Goal: Task Accomplishment & Management: Complete application form

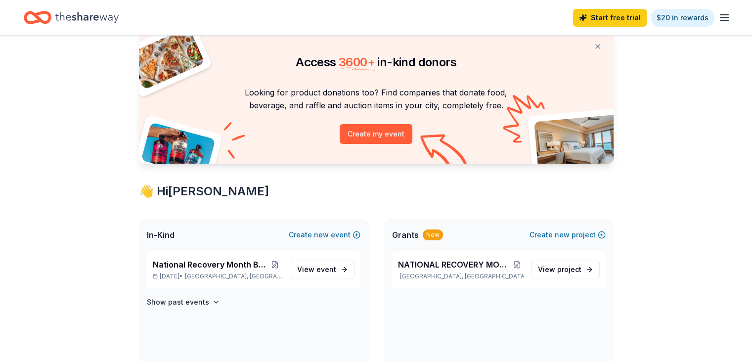
scroll to position [49, 0]
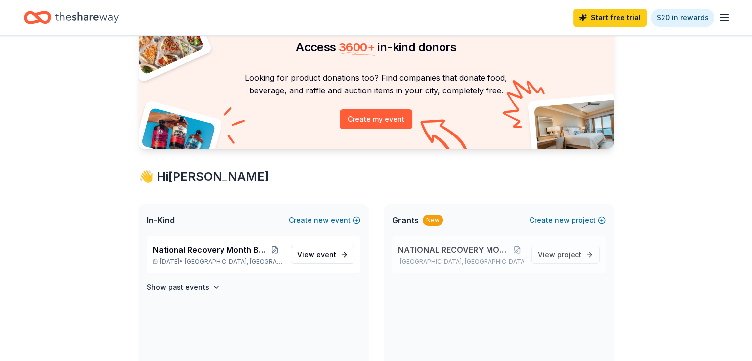
click at [443, 250] on span "NATIONAL RECOVERY MONTH BUBBLE BLAST" at bounding box center [454, 250] width 113 height 12
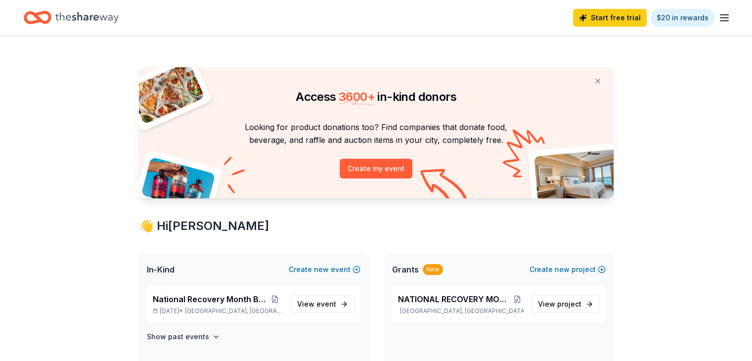
scroll to position [49, 0]
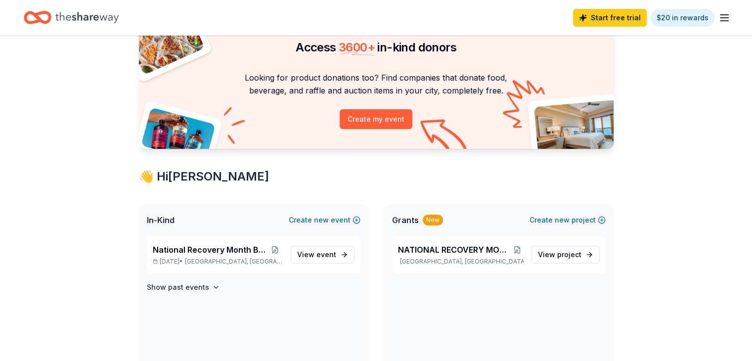
click at [719, 18] on icon "button" at bounding box center [725, 18] width 12 height 12
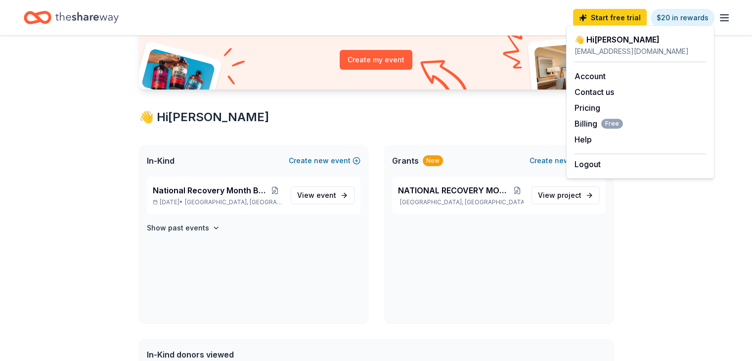
scroll to position [89, 0]
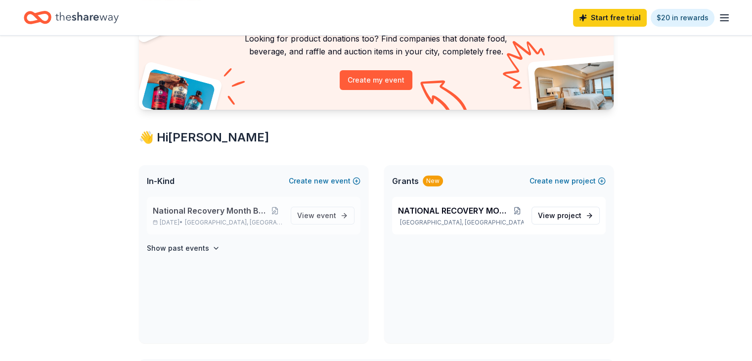
click at [224, 218] on div "National Recovery Month Bubble Blast Sep 20, 2025 • Lafayette, LA" at bounding box center [218, 216] width 130 height 22
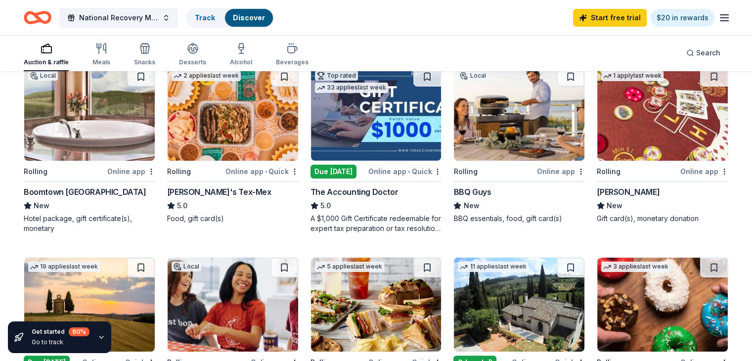
scroll to position [99, 0]
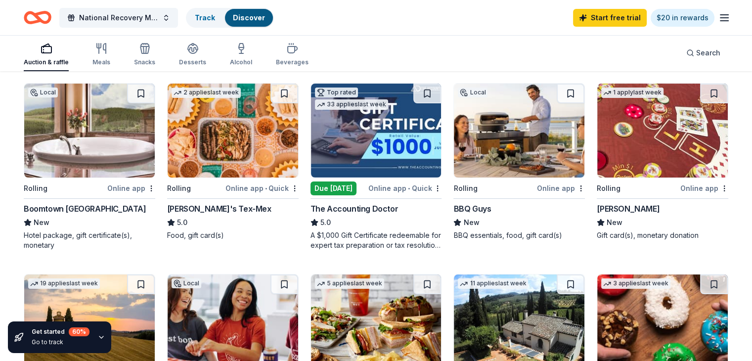
click at [345, 188] on div "Due [DATE]" at bounding box center [334, 189] width 46 height 14
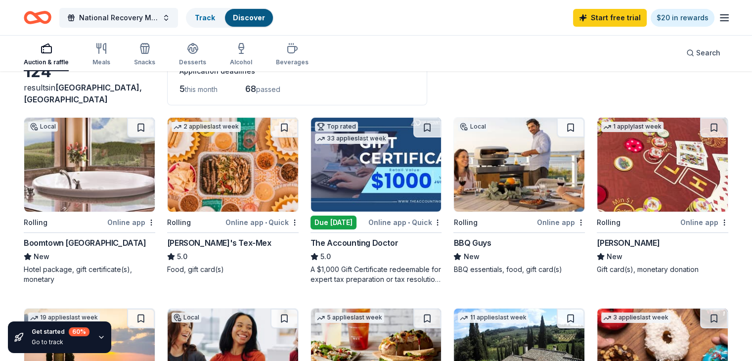
scroll to position [49, 0]
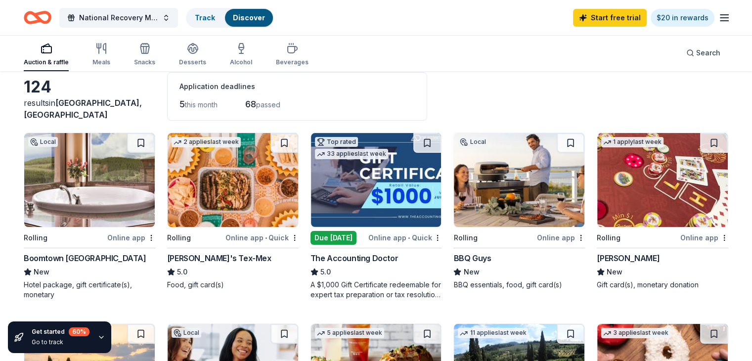
click at [357, 194] on img at bounding box center [376, 180] width 131 height 94
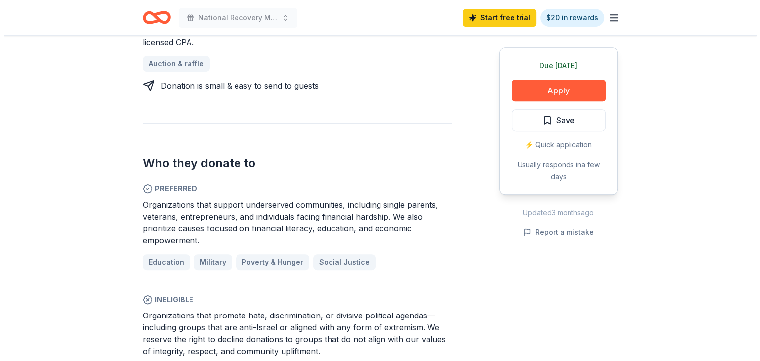
scroll to position [445, 0]
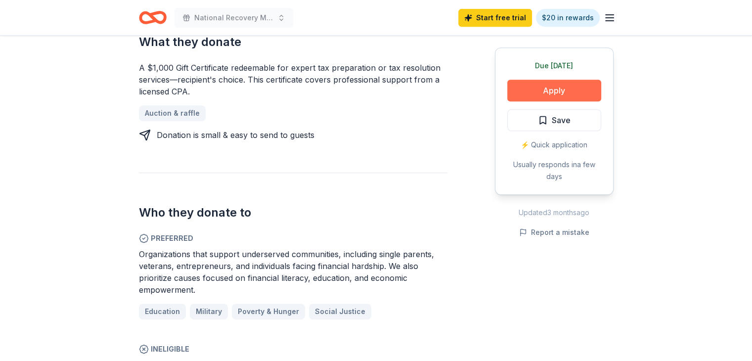
click at [544, 97] on button "Apply" at bounding box center [555, 91] width 94 height 22
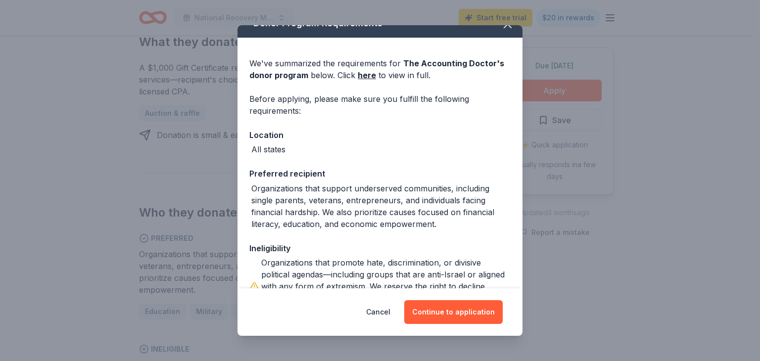
scroll to position [0, 0]
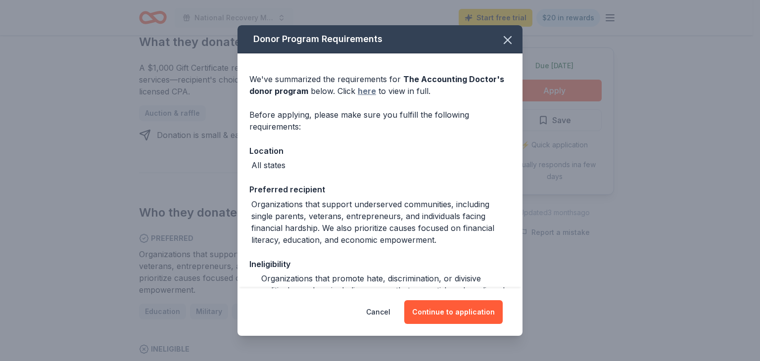
click at [366, 93] on link "here" at bounding box center [367, 91] width 18 height 12
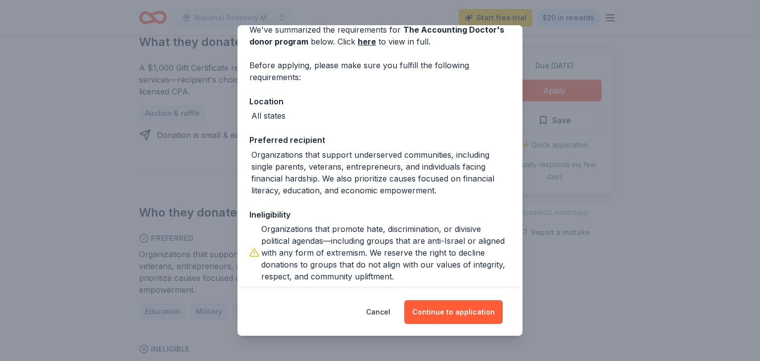
scroll to position [96, 0]
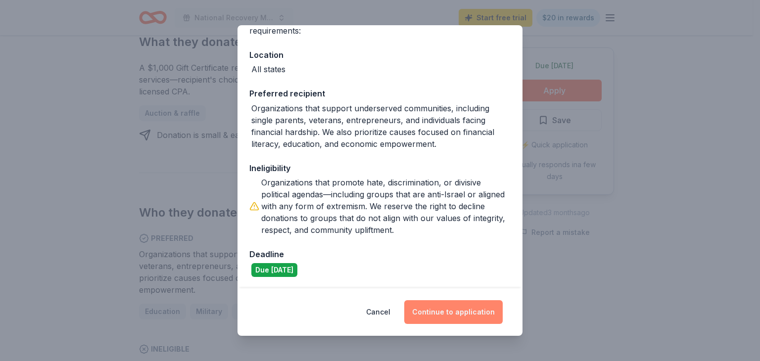
click at [437, 318] on button "Continue to application" at bounding box center [453, 312] width 98 height 24
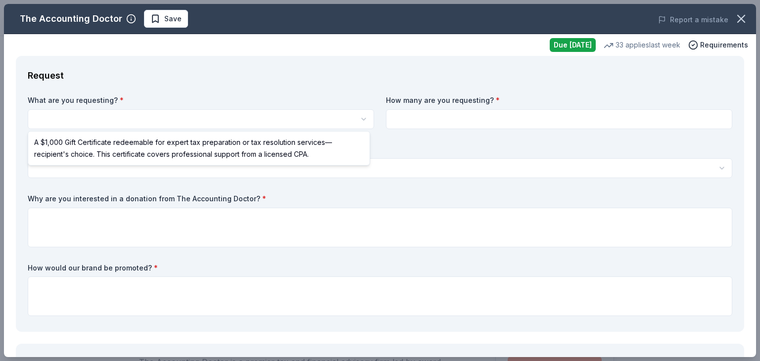
scroll to position [0, 0]
click at [66, 117] on html "National Recovery Month Bubble Blast Save Apply Due [DATE] Share The Accounting…" at bounding box center [380, 180] width 760 height 361
select select "A $1,000 Gift Certificate redeemable for expert tax preparation or tax resoluti…"
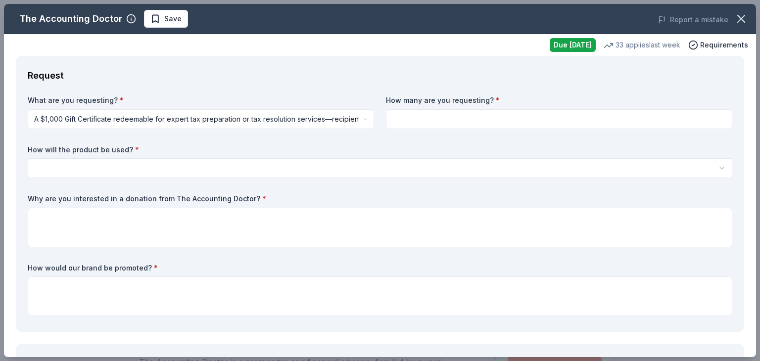
click at [397, 115] on input at bounding box center [559, 119] width 346 height 20
type input "2"
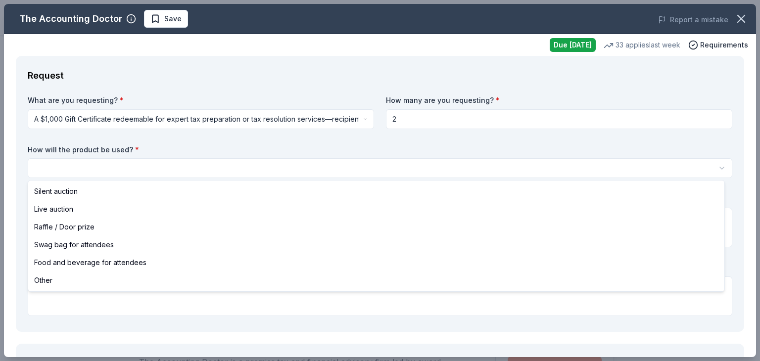
click at [58, 171] on html "National Recovery Month Bubble Blast Save Apply Due [DATE] Share The Accounting…" at bounding box center [380, 180] width 760 height 361
select select "silentAuction"
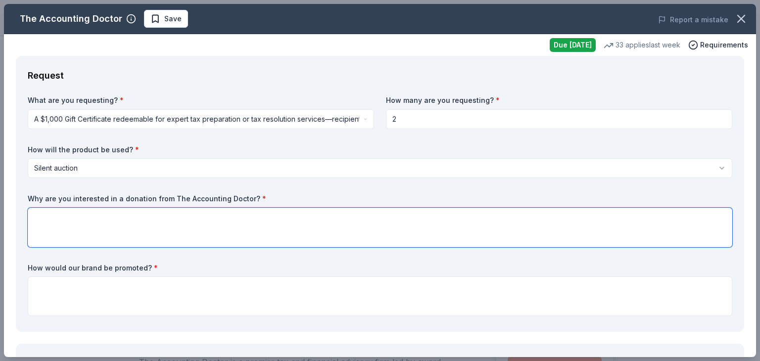
click at [46, 212] on textarea at bounding box center [380, 228] width 704 height 40
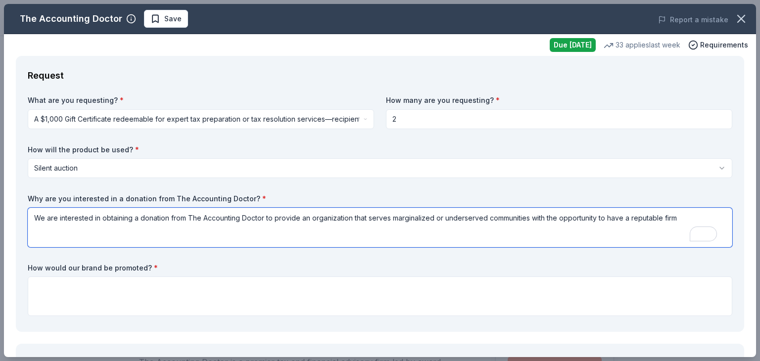
click at [628, 218] on textarea "We are interested in obtaining a donation from The Accounting Doctor to provide…" at bounding box center [380, 228] width 704 height 40
click at [694, 217] on textarea "We are interested in obtaining a donation from The Accounting Doctor to provide…" at bounding box center [380, 228] width 704 height 40
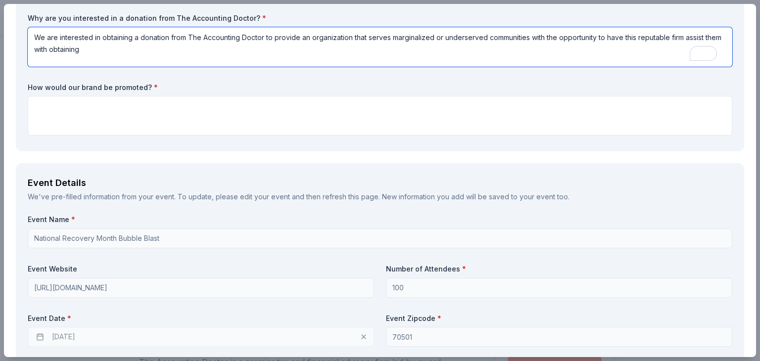
scroll to position [198, 0]
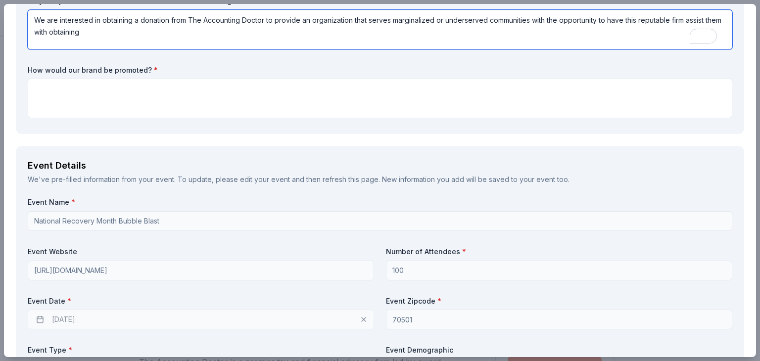
click at [117, 34] on textarea "We are interested in obtaining a donation from The Accounting Doctor to provide…" at bounding box center [380, 30] width 704 height 40
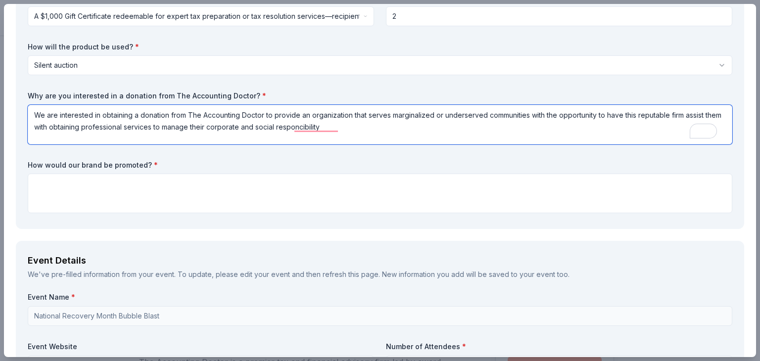
scroll to position [99, 0]
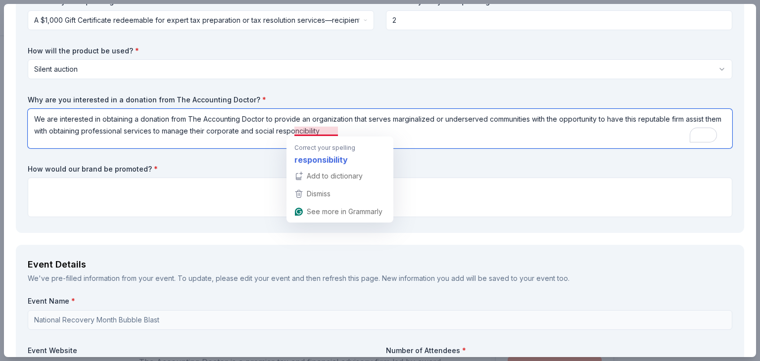
click at [336, 129] on textarea "We are interested in obtaining a donation from The Accounting Doctor to provide…" at bounding box center [380, 129] width 704 height 40
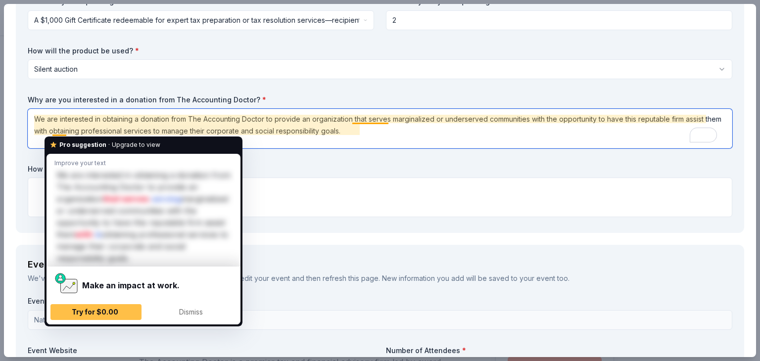
scroll to position [49, 0]
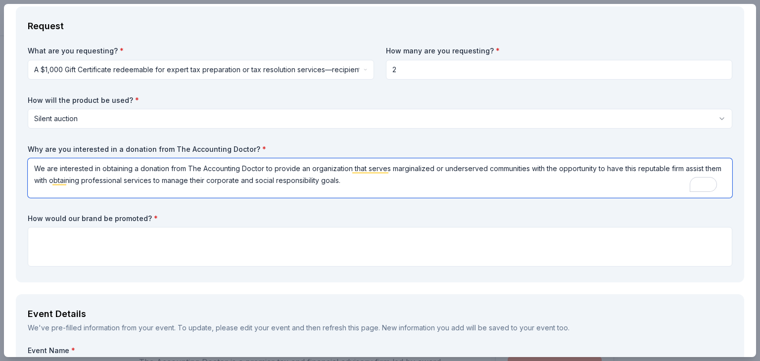
click at [67, 182] on textarea "We are interested in obtaining a donation from The Accounting Doctor to provide…" at bounding box center [380, 178] width 704 height 40
click at [92, 179] on textarea "We are interested in obtaining a donation from The Accounting Doctor to provide…" at bounding box center [380, 178] width 704 height 40
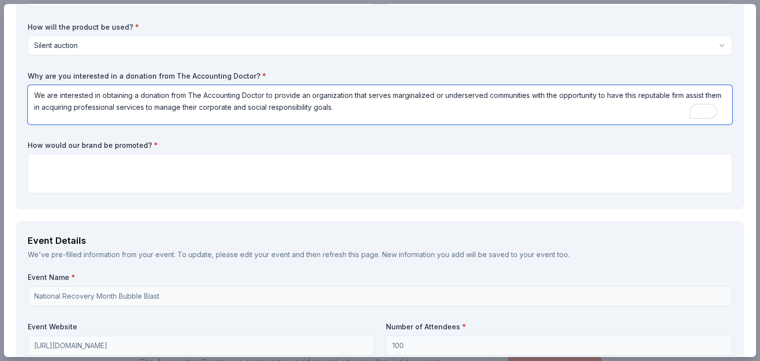
scroll to position [99, 0]
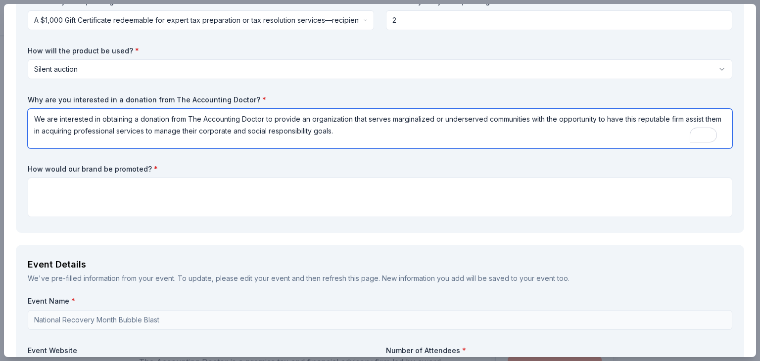
type textarea "We are interested in obtaining a donation from The Accounting Doctor to provide…"
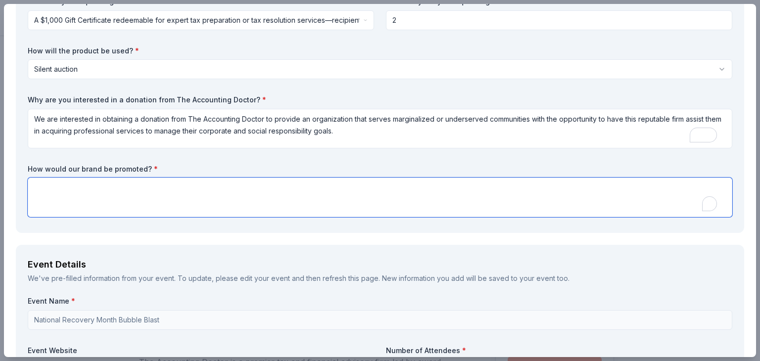
click at [47, 188] on textarea "To enrich screen reader interactions, please activate Accessibility in Grammarl…" at bounding box center [380, 198] width 704 height 40
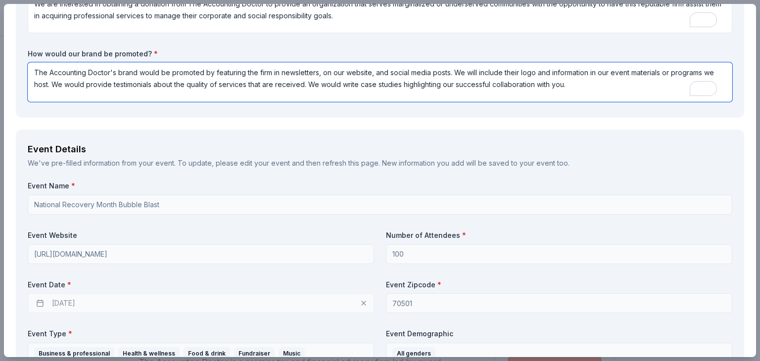
scroll to position [198, 0]
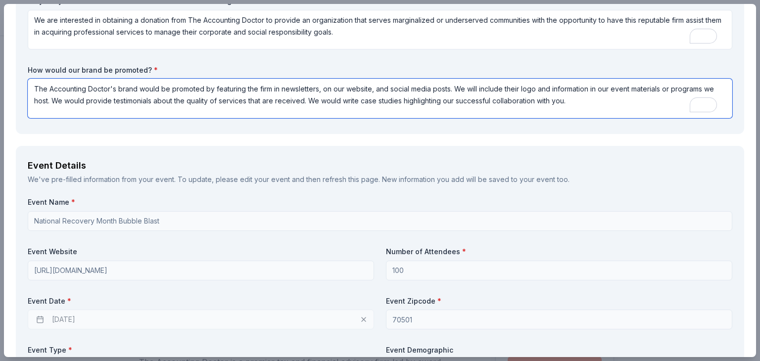
type textarea "The Accounting Doctor's brand would be promoted by featuring the firm in newsle…"
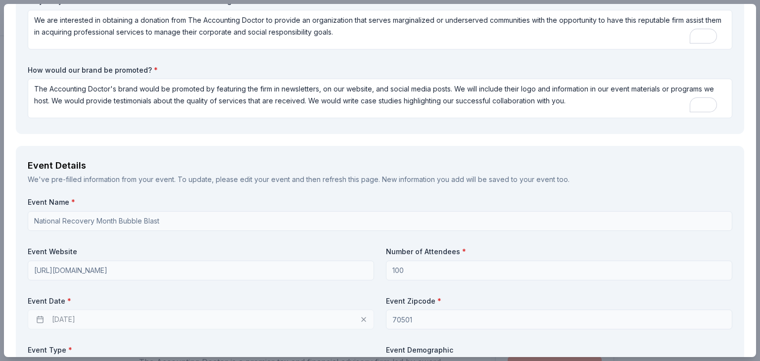
click at [43, 321] on div "[DATE]" at bounding box center [201, 320] width 346 height 20
click at [65, 319] on div "[DATE]" at bounding box center [201, 320] width 346 height 20
click at [80, 315] on div "[DATE]" at bounding box center [201, 320] width 346 height 20
click at [42, 321] on div "[DATE]" at bounding box center [201, 320] width 346 height 20
click at [97, 319] on div "[DATE]" at bounding box center [201, 320] width 346 height 20
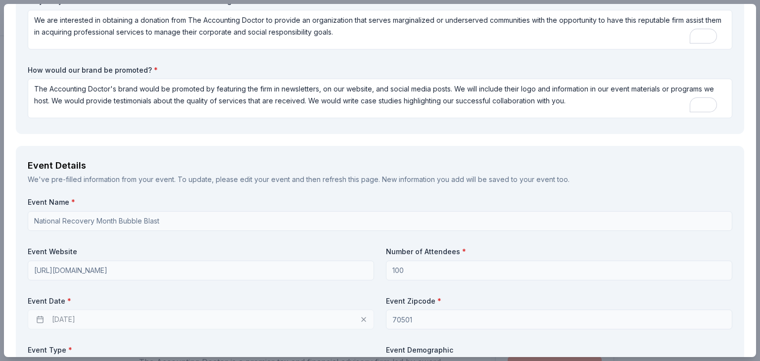
click at [65, 319] on div "[DATE]" at bounding box center [201, 320] width 346 height 20
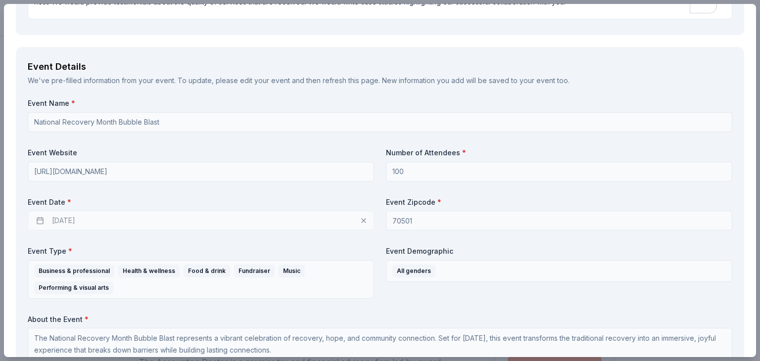
scroll to position [297, 0]
click at [40, 220] on div "[DATE]" at bounding box center [201, 221] width 346 height 20
click at [88, 220] on div "[DATE]" at bounding box center [201, 221] width 346 height 20
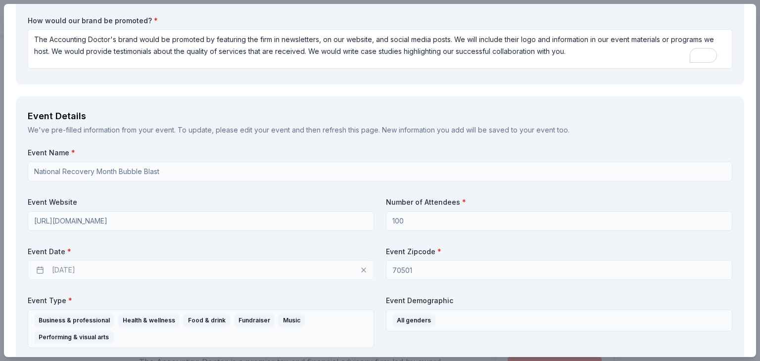
click at [111, 222] on div "Event Name * National Recovery Month Bubble Blast Event Website [URL][DOMAIN_NA…" at bounding box center [380, 304] width 704 height 313
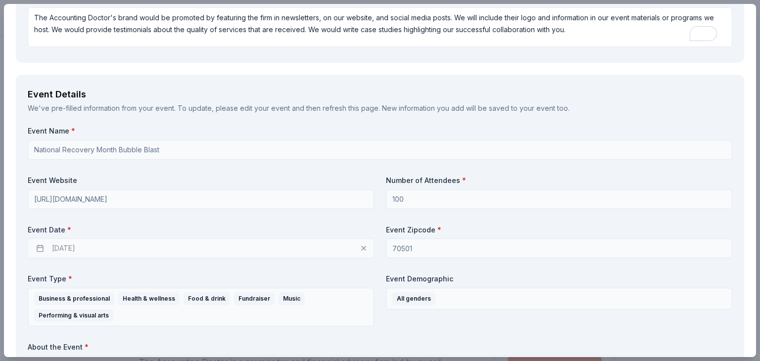
scroll to position [247, 0]
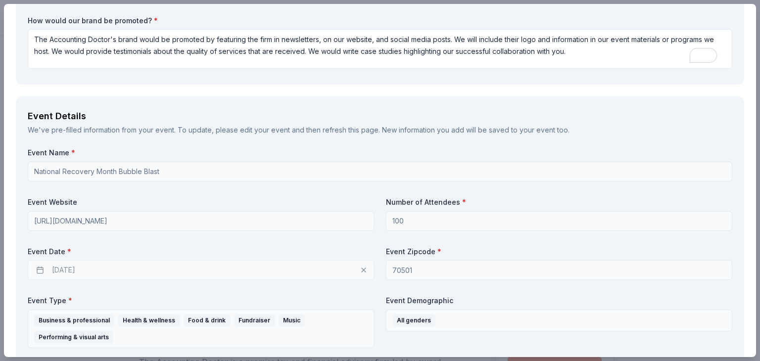
click at [223, 230] on div "Event Name * National Recovery Month Bubble Blast Event Website [URL][DOMAIN_NA…" at bounding box center [380, 304] width 704 height 313
drag, startPoint x: 233, startPoint y: 267, endPoint x: 255, endPoint y: 272, distance: 22.2
click at [234, 268] on div "[DATE]" at bounding box center [201, 270] width 346 height 20
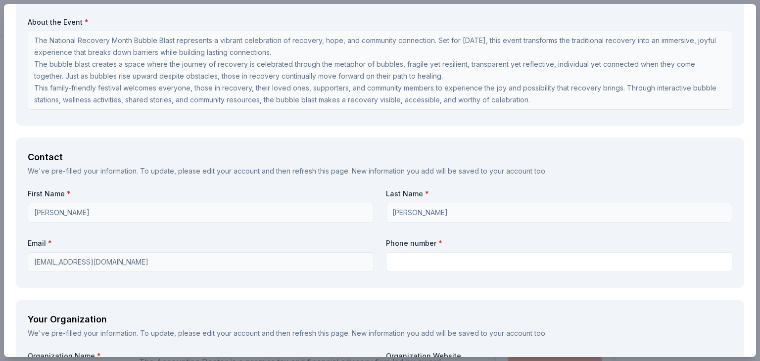
scroll to position [643, 0]
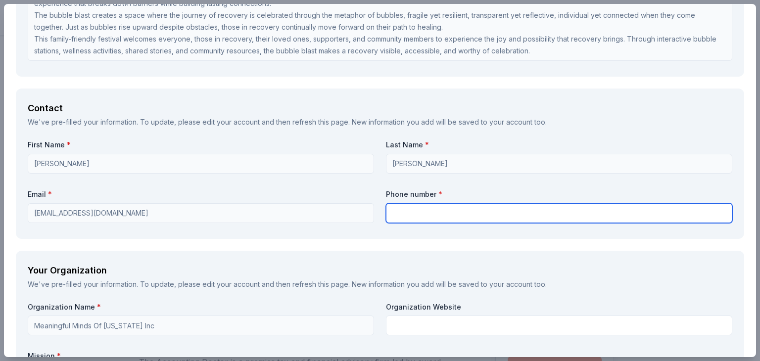
click at [409, 212] on input "text" at bounding box center [559, 213] width 346 height 20
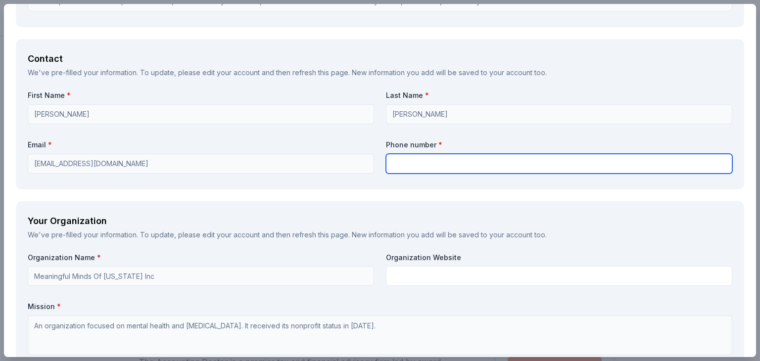
type input "3374467797"
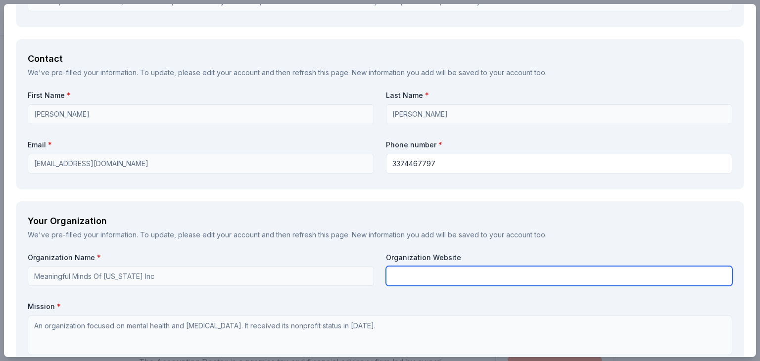
type input "Meaningful Minds United, Inc"
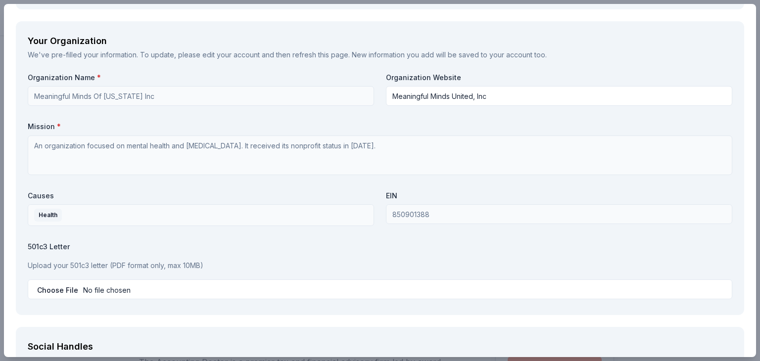
scroll to position [890, 0]
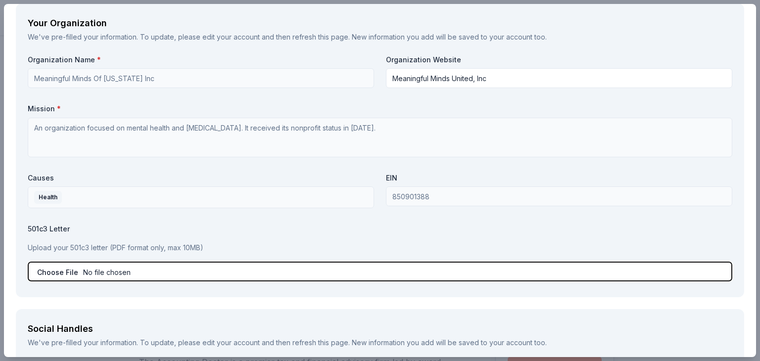
click at [69, 270] on input "file" at bounding box center [380, 272] width 704 height 20
type input "C:\fakepath\Determination Letter.pdf"
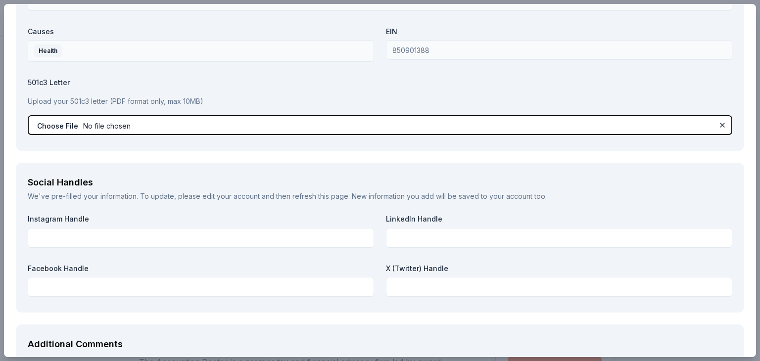
scroll to position [1039, 0]
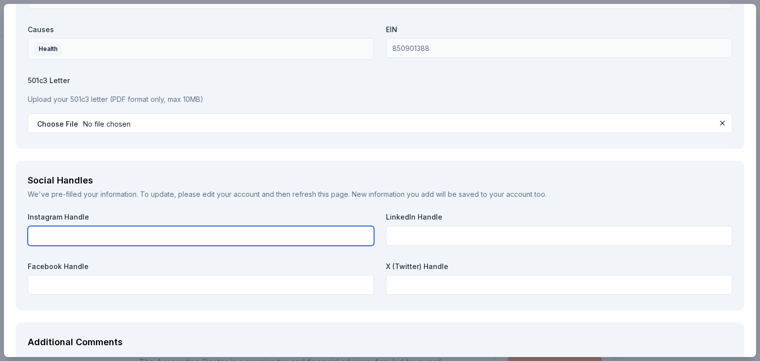
click at [125, 238] on input "text" at bounding box center [201, 236] width 346 height 20
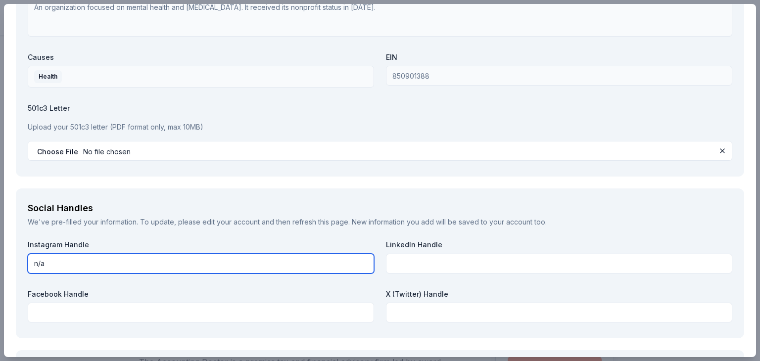
scroll to position [989, 0]
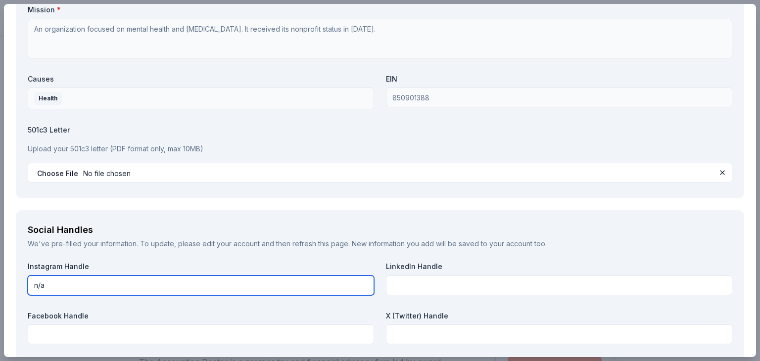
type input "n/a"
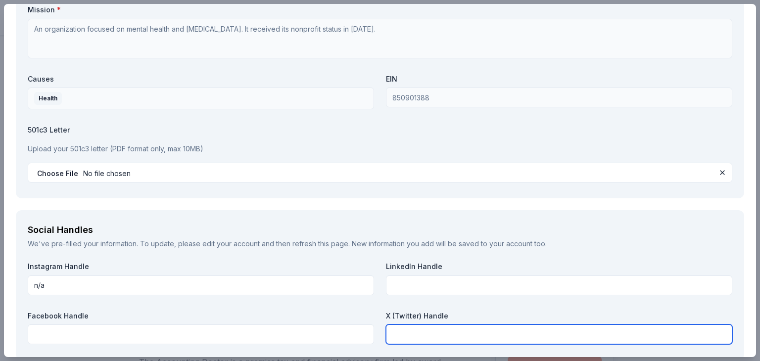
click at [397, 336] on input "text" at bounding box center [559, 334] width 346 height 20
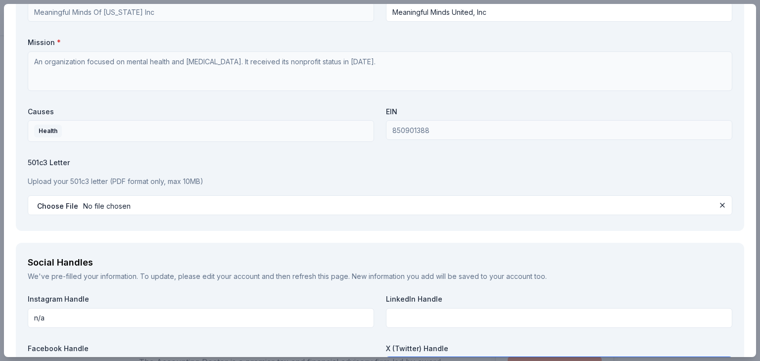
scroll to position [940, 0]
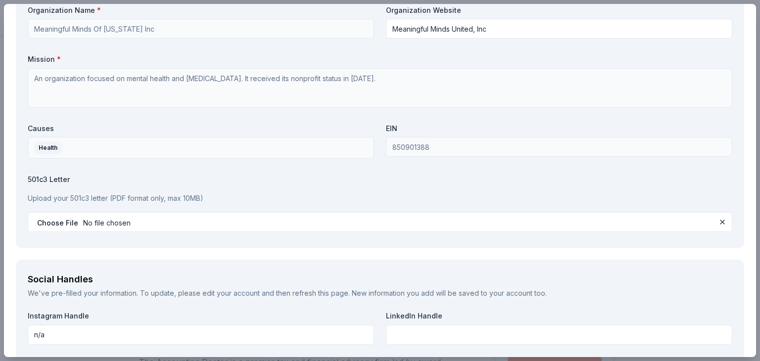
type input "n/a"
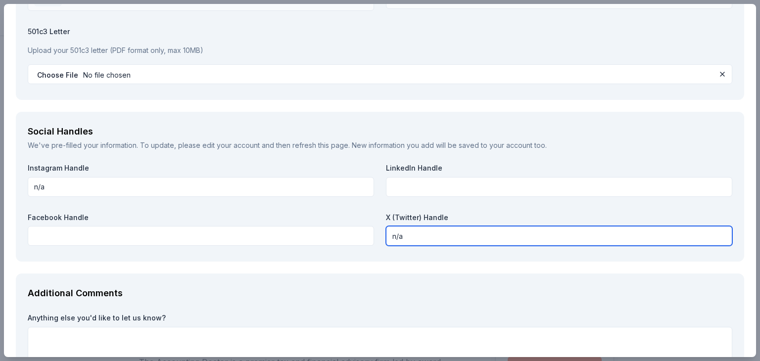
scroll to position [1088, 0]
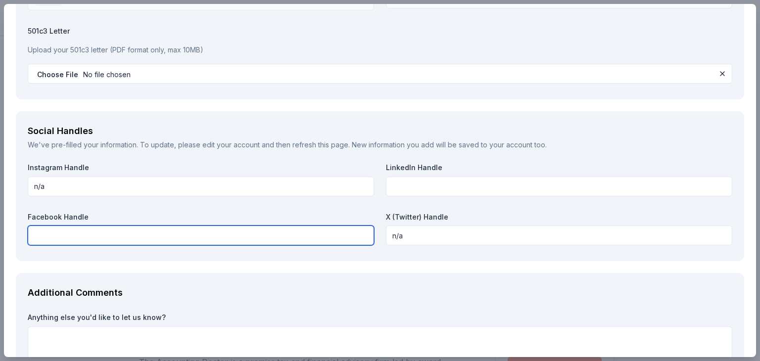
paste input "[URL][DOMAIN_NAME]"
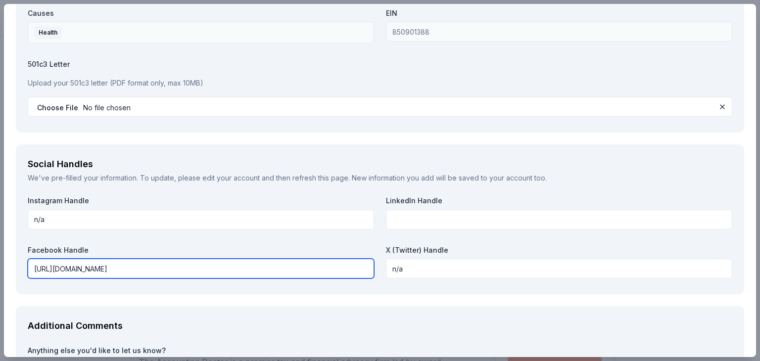
scroll to position [1039, 0]
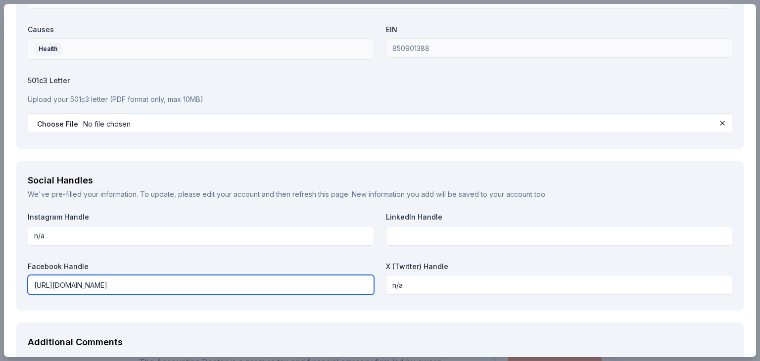
type input "[URL][DOMAIN_NAME]"
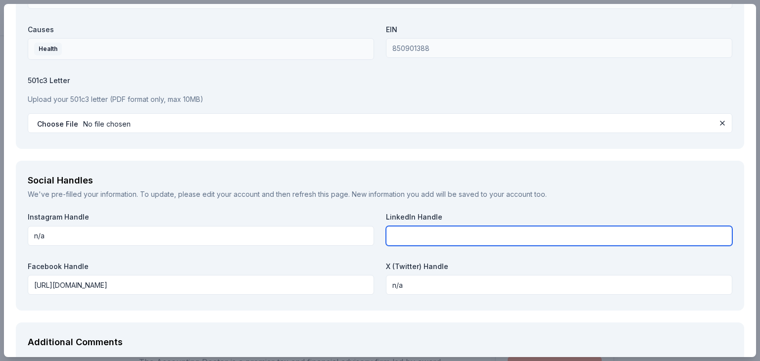
paste input "[URL][DOMAIN_NAME][PERSON_NAME]"
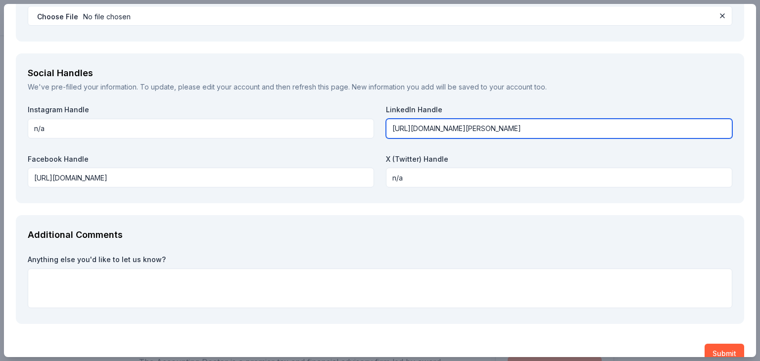
scroll to position [1163, 0]
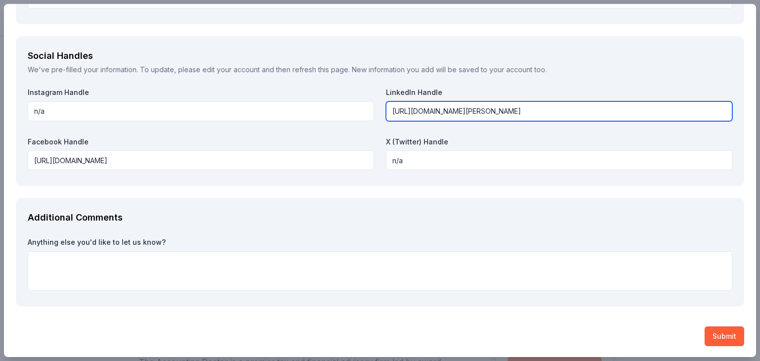
type input "[URL][DOMAIN_NAME][PERSON_NAME]"
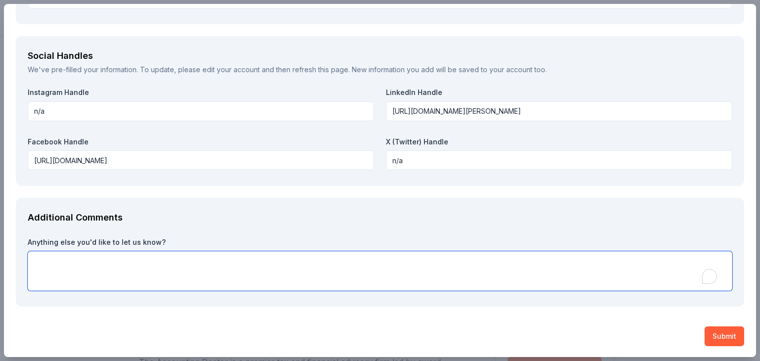
click at [132, 268] on textarea "To enrich screen reader interactions, please activate Accessibility in Grammarl…" at bounding box center [380, 271] width 704 height 40
type textarea "It would be our honor and privilege to collaborate with you as we promote each …"
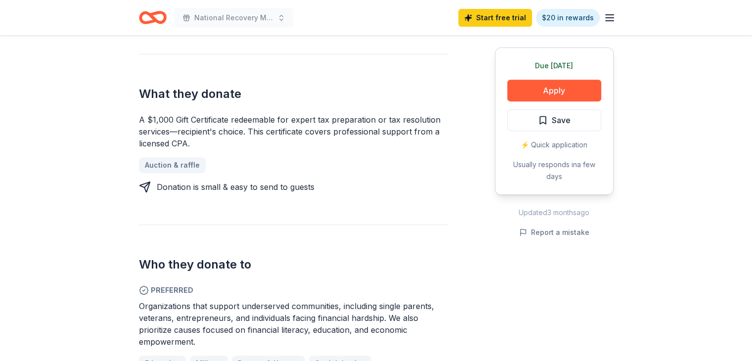
scroll to position [396, 0]
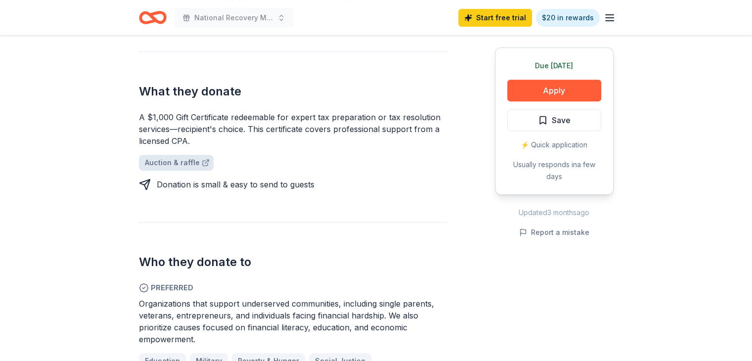
click at [180, 163] on link "Auction & raffle" at bounding box center [176, 163] width 75 height 16
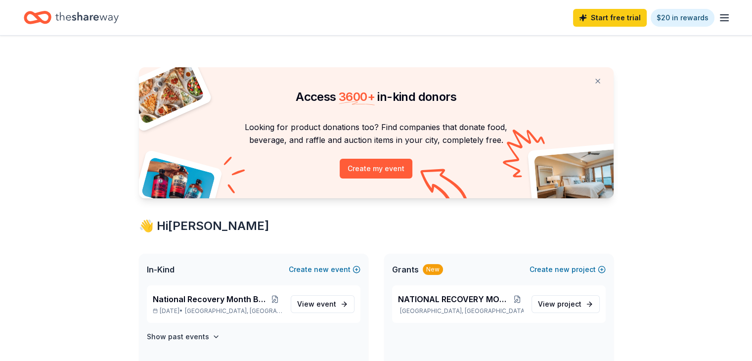
click at [721, 18] on line "button" at bounding box center [725, 18] width 8 height 0
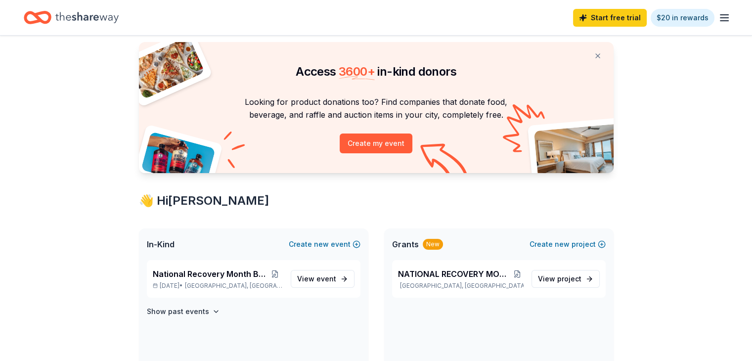
scroll to position [23, 0]
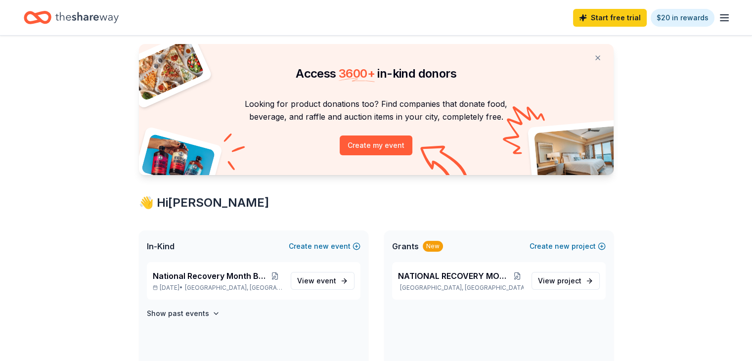
click at [433, 246] on div "New" at bounding box center [433, 246] width 20 height 11
click at [112, 16] on icon "Home" at bounding box center [86, 17] width 63 height 20
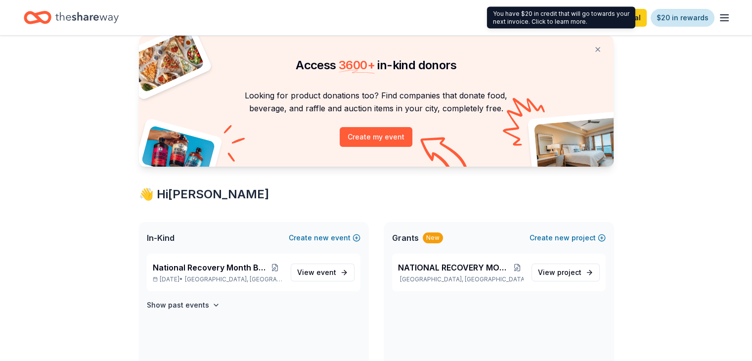
scroll to position [49, 0]
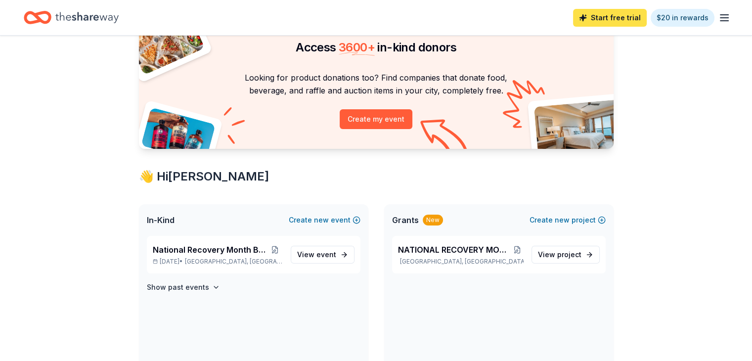
click at [615, 21] on link "Start free trial" at bounding box center [610, 18] width 74 height 18
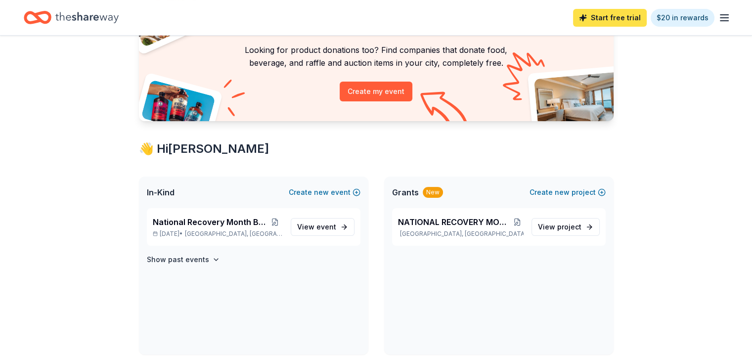
scroll to position [99, 0]
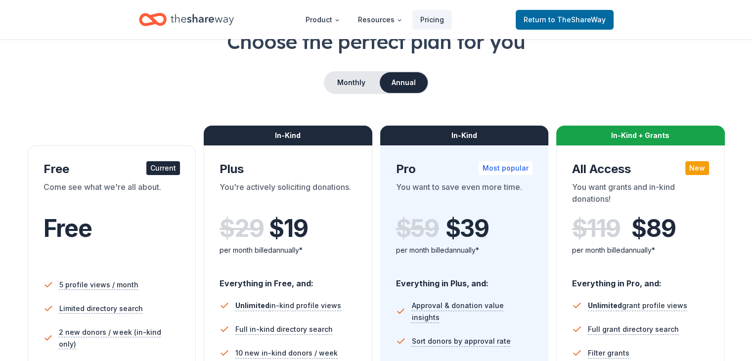
scroll to position [49, 0]
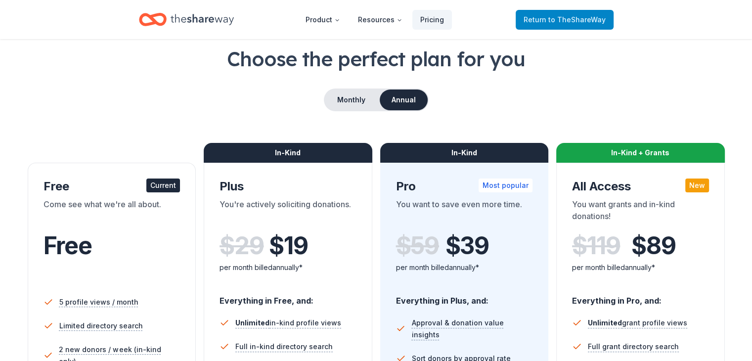
click at [577, 19] on span "to TheShareWay" at bounding box center [577, 19] width 57 height 8
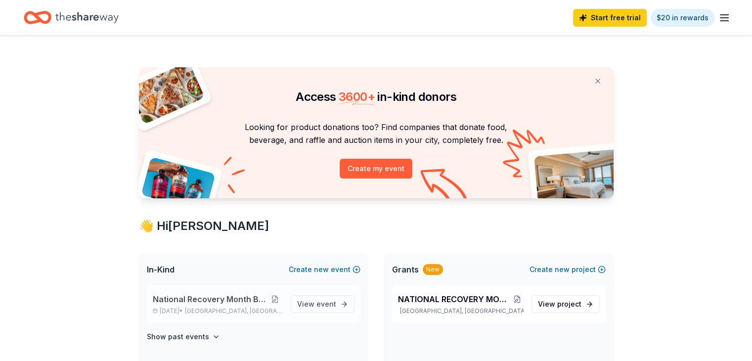
click at [278, 299] on button at bounding box center [275, 299] width 15 height 8
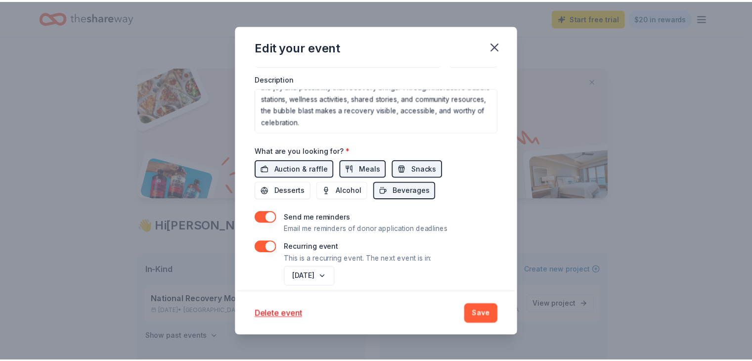
scroll to position [377, 0]
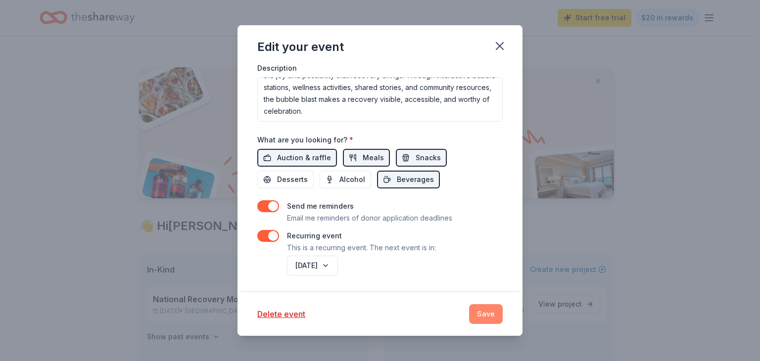
click at [477, 316] on button "Save" at bounding box center [486, 314] width 34 height 20
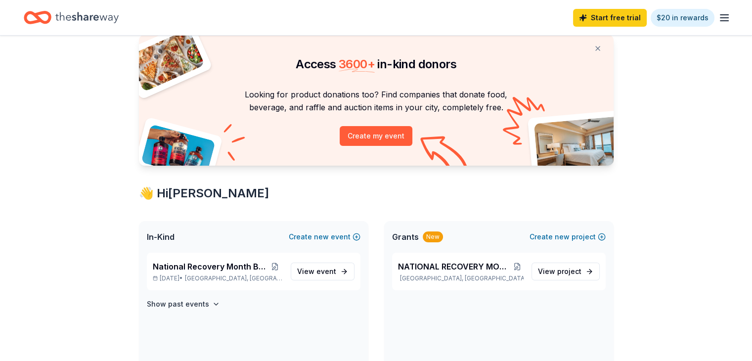
scroll to position [0, 0]
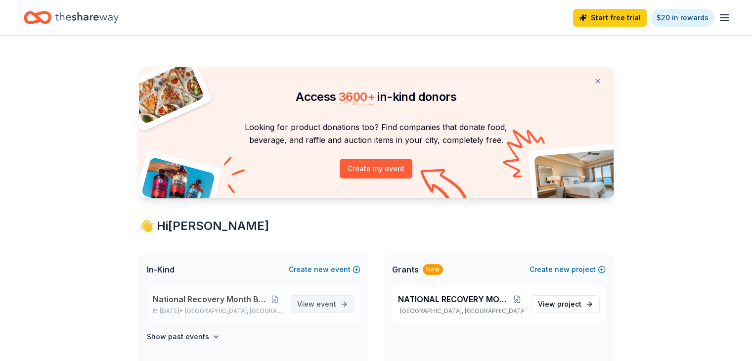
click at [319, 308] on span "View event" at bounding box center [316, 304] width 39 height 12
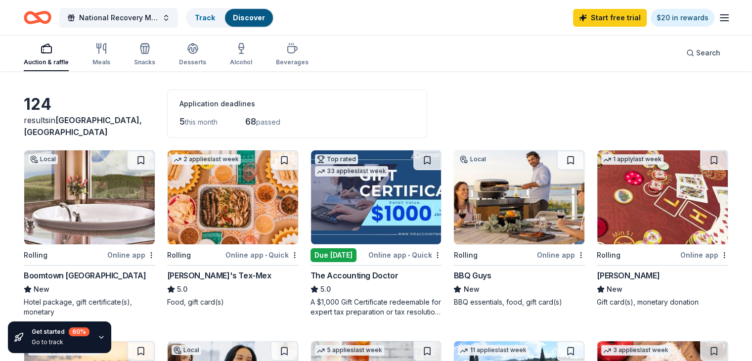
scroll to position [99, 0]
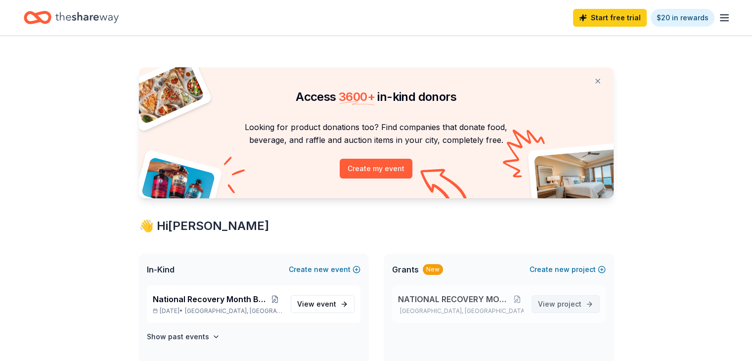
click at [574, 304] on span "project" at bounding box center [569, 304] width 24 height 8
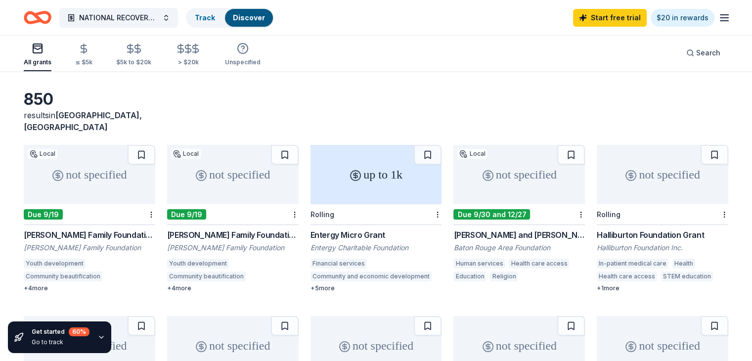
scroll to position [49, 0]
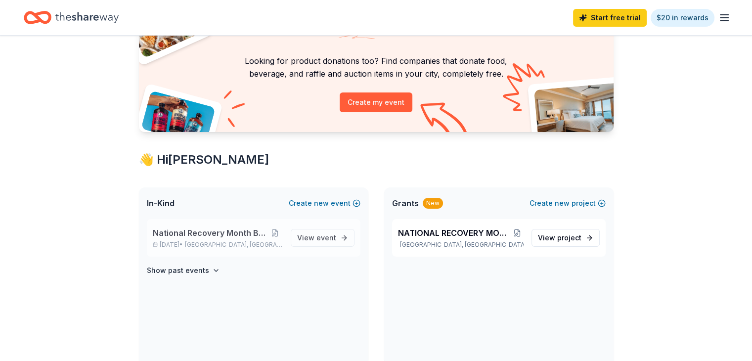
scroll to position [49, 0]
